Goal: Check status: Check status

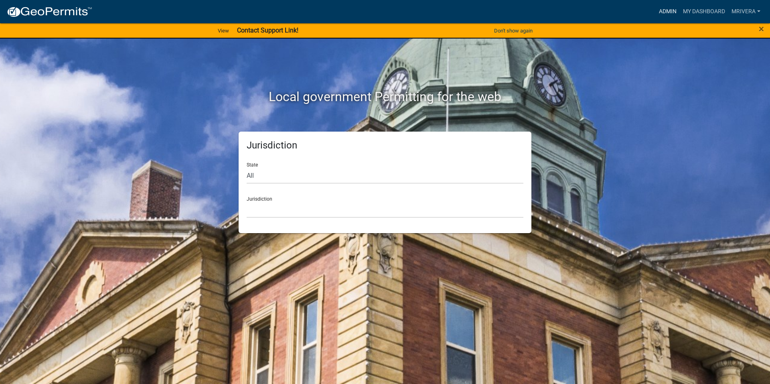
click at [669, 10] on link "Admin" at bounding box center [668, 11] width 24 height 15
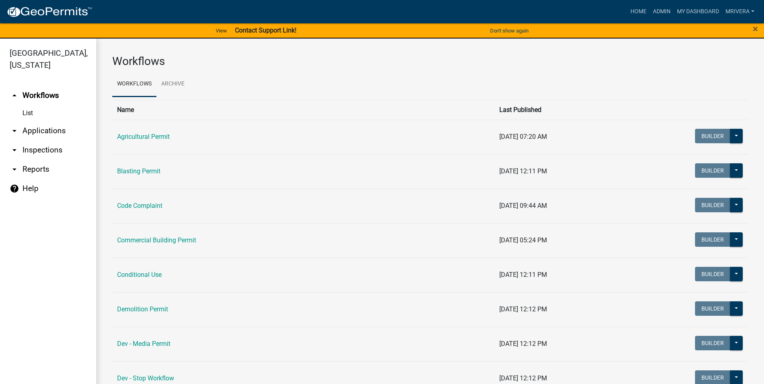
click at [47, 151] on link "arrow_drop_down Inspections" at bounding box center [48, 149] width 96 height 19
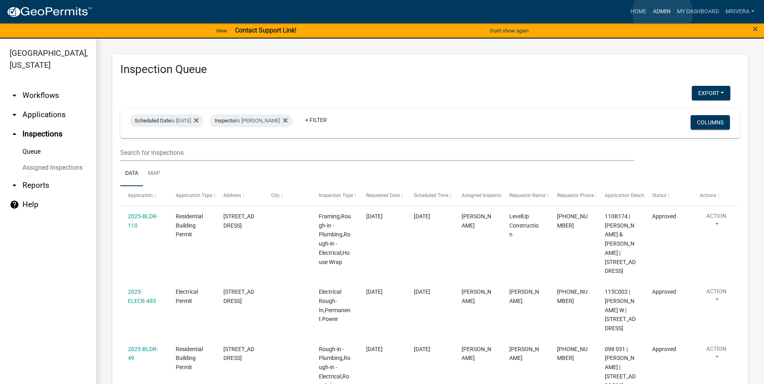
click at [663, 13] on link "Admin" at bounding box center [662, 11] width 24 height 15
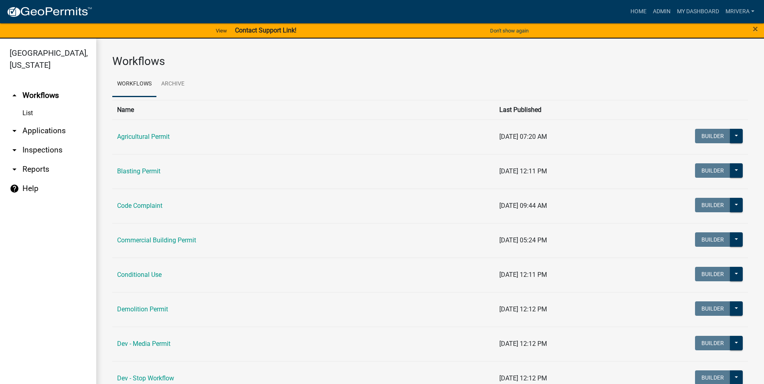
click at [45, 132] on link "arrow_drop_down Applications" at bounding box center [48, 130] width 96 height 19
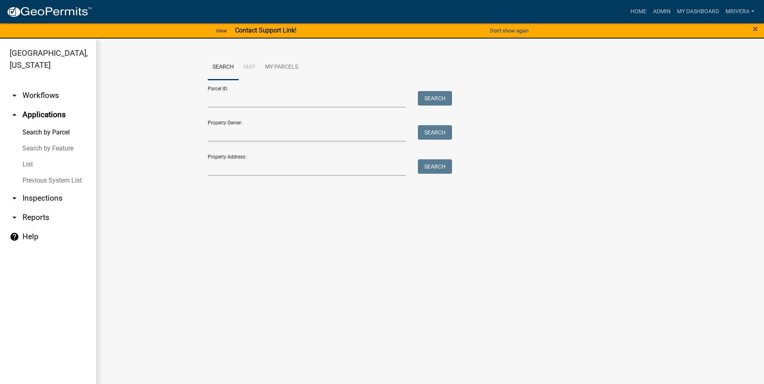
click at [12, 115] on icon "arrow_drop_up" at bounding box center [15, 115] width 10 height 10
click at [15, 113] on icon "arrow_drop_up" at bounding box center [15, 115] width 10 height 10
click at [16, 115] on icon "arrow_drop_up" at bounding box center [15, 115] width 10 height 10
click at [14, 114] on icon "arrow_drop_up" at bounding box center [15, 115] width 10 height 10
click at [10, 97] on icon "arrow_drop_down" at bounding box center [15, 96] width 10 height 10
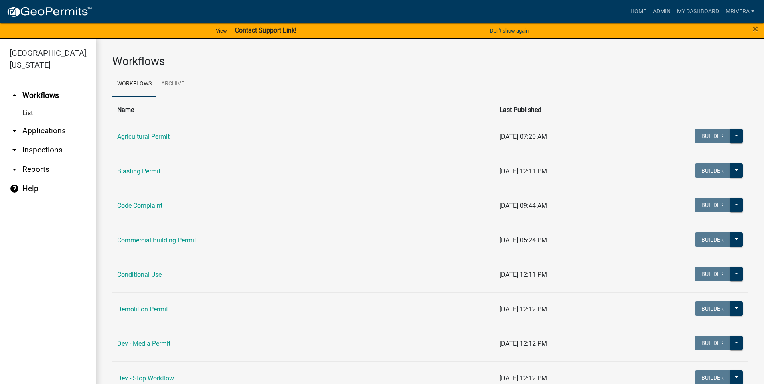
click at [17, 156] on link "arrow_drop_down Inspections" at bounding box center [48, 149] width 96 height 19
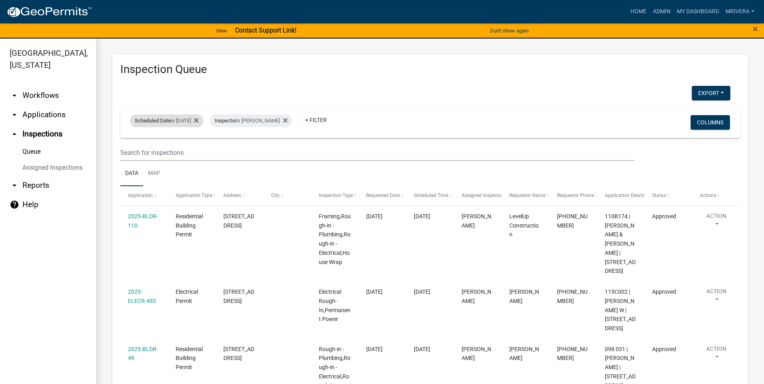
click at [185, 120] on div "Scheduled Date is [DATE]" at bounding box center [166, 120] width 73 height 13
click at [197, 150] on input "[DATE]" at bounding box center [174, 150] width 56 height 16
type input "[DATE]"
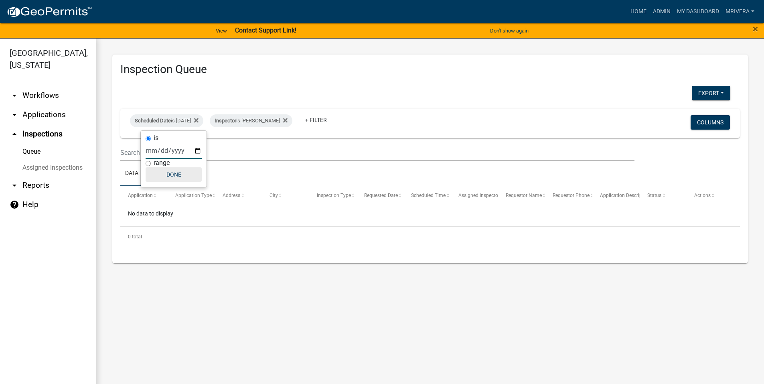
click at [179, 178] on button "Done" at bounding box center [174, 174] width 56 height 14
